Goal: Navigation & Orientation: Find specific page/section

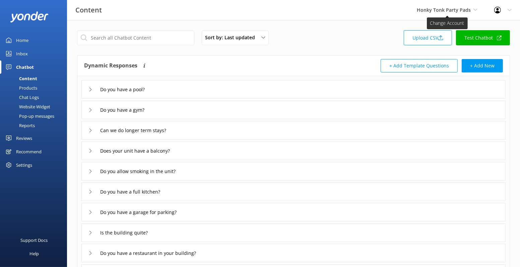
click at [468, 11] on span "Honky Tonk Party Pads" at bounding box center [443, 10] width 54 height 6
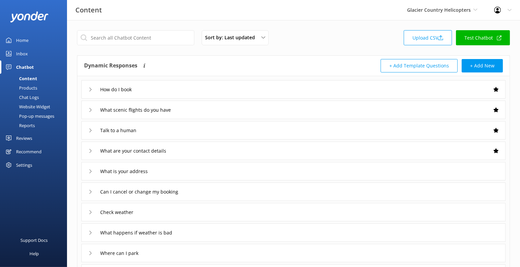
drag, startPoint x: 29, startPoint y: 39, endPoint x: 49, endPoint y: 36, distance: 20.3
click at [29, 39] on link "Home" at bounding box center [33, 39] width 67 height 13
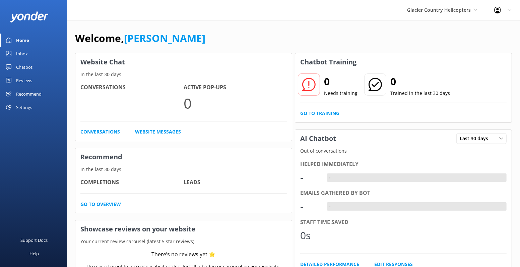
click at [437, 16] on div "Glacier Country Helicopters Kendall's Adventure Co Cool Tours Inc Tongariro Riv…" at bounding box center [441, 10] width 87 height 20
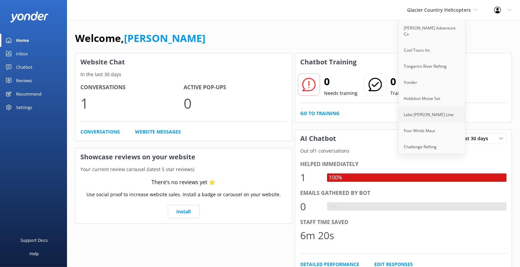
scroll to position [316, 0]
click at [430, 140] on link "Seaforth Boat Rentals" at bounding box center [431, 148] width 67 height 16
